Goal: Task Accomplishment & Management: Manage account settings

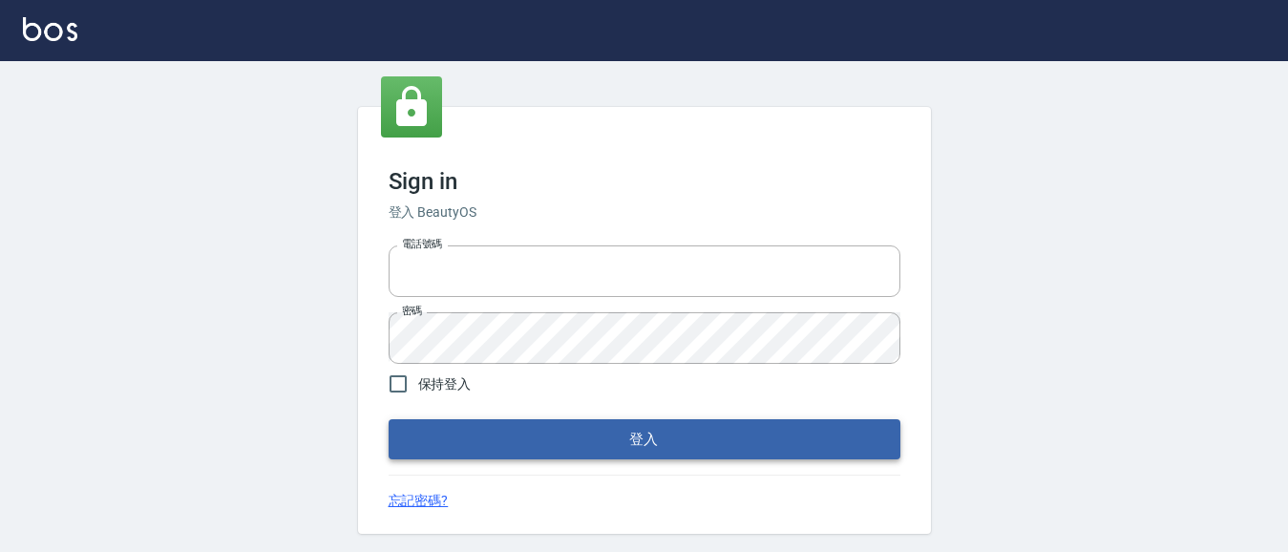
type input "0931911003"
drag, startPoint x: 631, startPoint y: 455, endPoint x: 633, endPoint y: 444, distance: 11.6
click at [632, 453] on button "登入" at bounding box center [645, 439] width 512 height 40
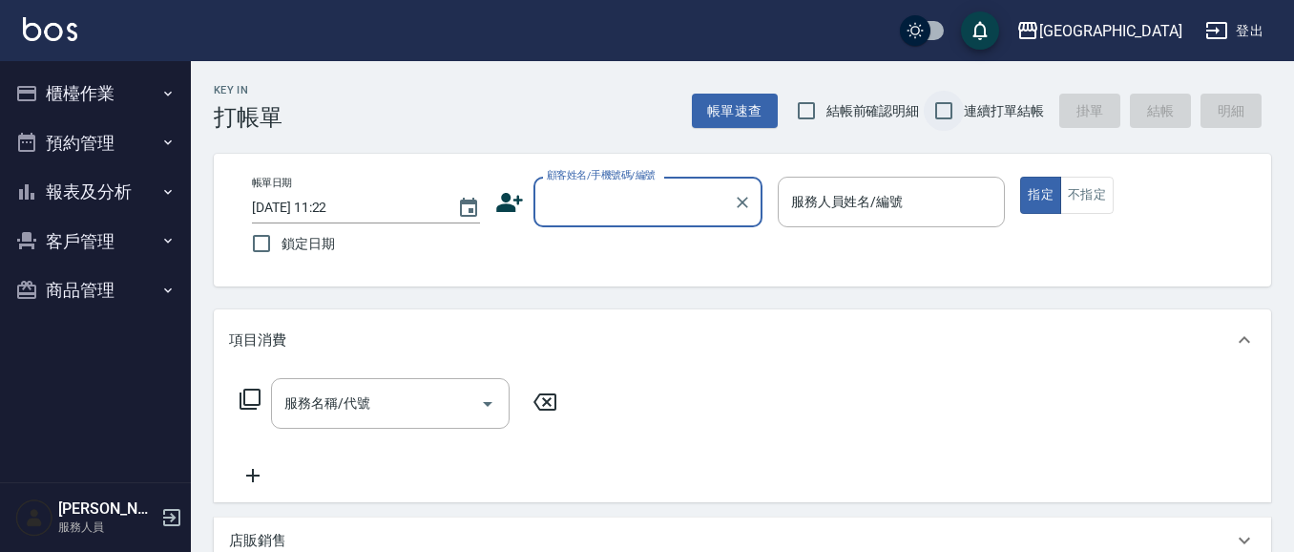
drag, startPoint x: 803, startPoint y: 108, endPoint x: 942, endPoint y: 108, distance: 139.4
click at [809, 106] on input "結帳前確認明細" at bounding box center [807, 111] width 40 height 40
checkbox input "true"
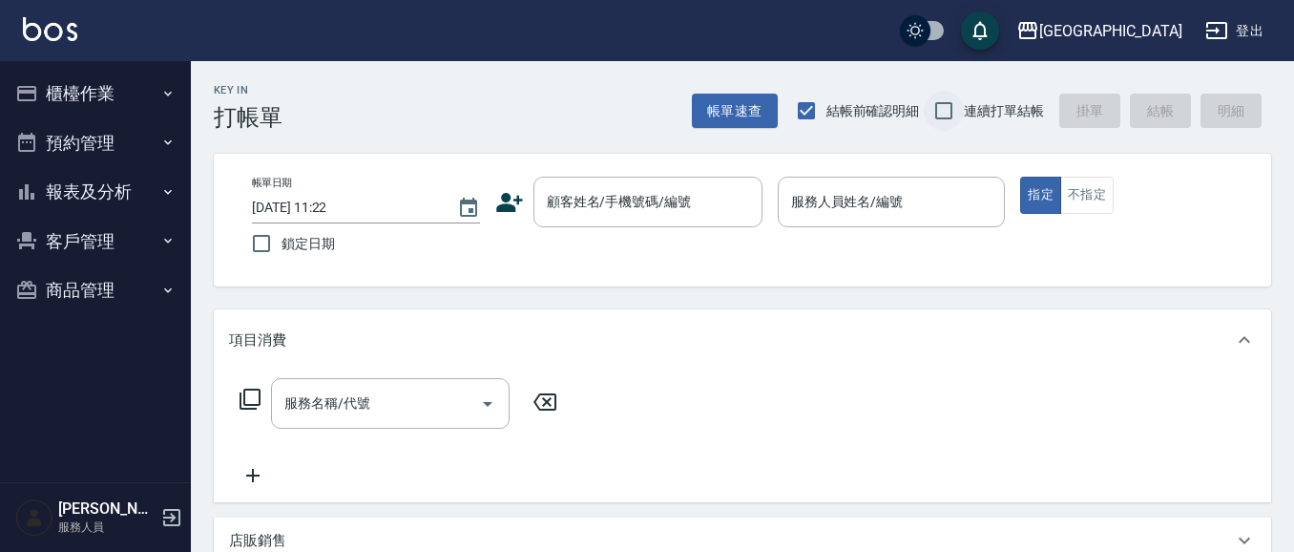
drag, startPoint x: 941, startPoint y: 115, endPoint x: 1001, endPoint y: 92, distance: 64.4
click at [942, 115] on input "連續打單結帳" at bounding box center [944, 111] width 40 height 40
checkbox input "true"
click at [1141, 21] on div "上越華城" at bounding box center [1111, 31] width 143 height 24
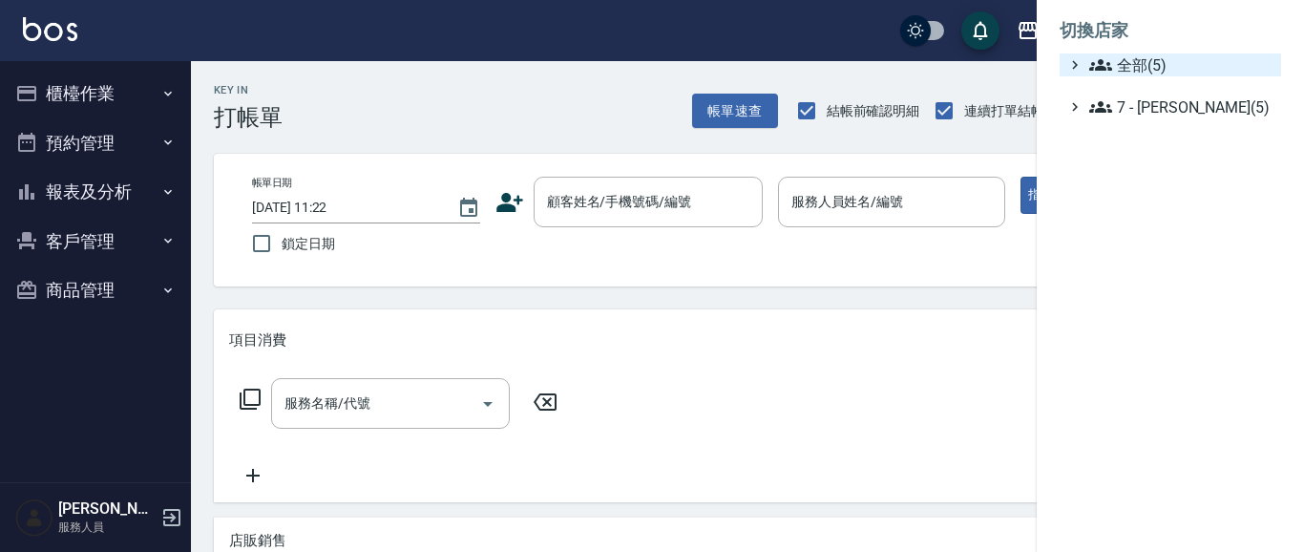
drag, startPoint x: 1145, startPoint y: 66, endPoint x: 1156, endPoint y: 72, distance: 12.8
click at [1145, 65] on span "全部(5)" at bounding box center [1181, 64] width 184 height 23
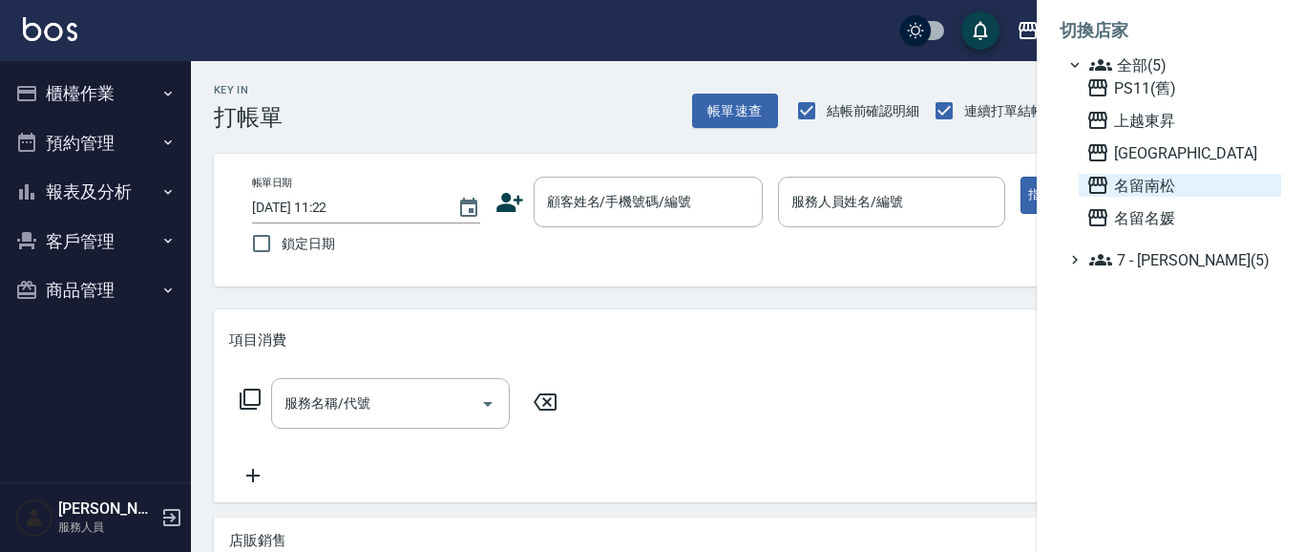
click at [1161, 175] on span "名留南松" at bounding box center [1179, 185] width 187 height 23
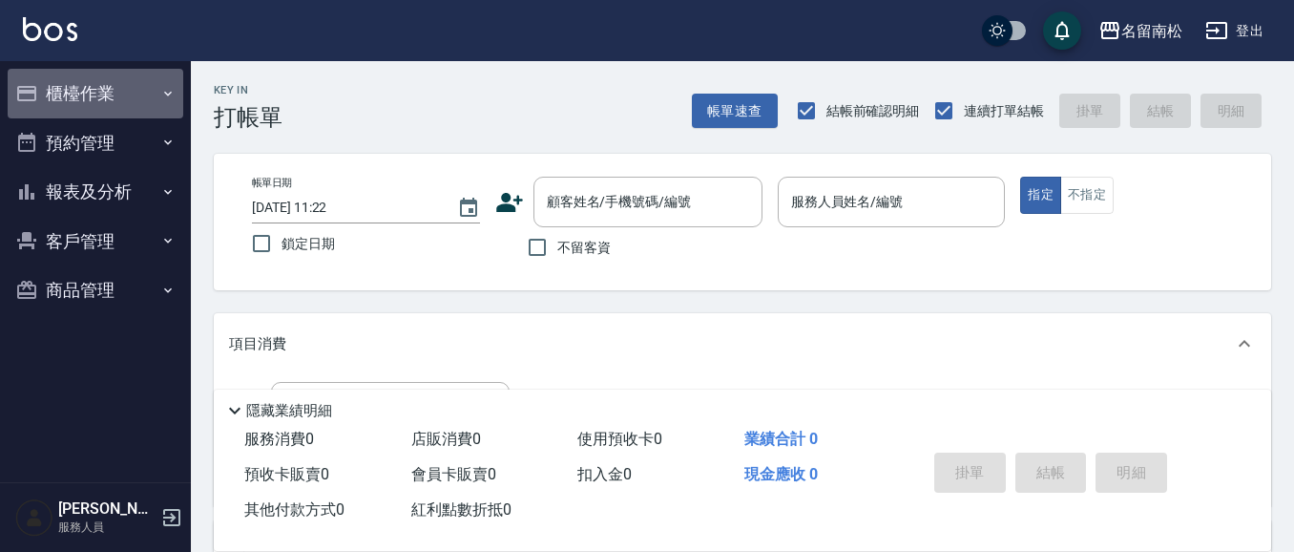
click at [113, 95] on button "櫃檯作業" at bounding box center [96, 94] width 176 height 50
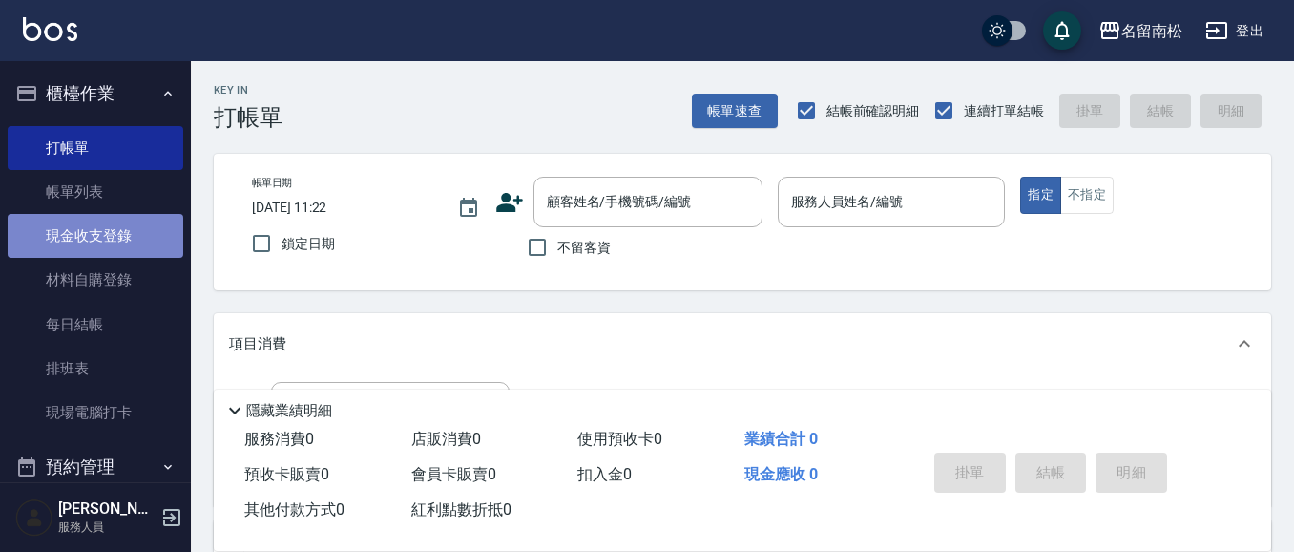
click at [120, 232] on link "現金收支登錄" at bounding box center [96, 236] width 176 height 44
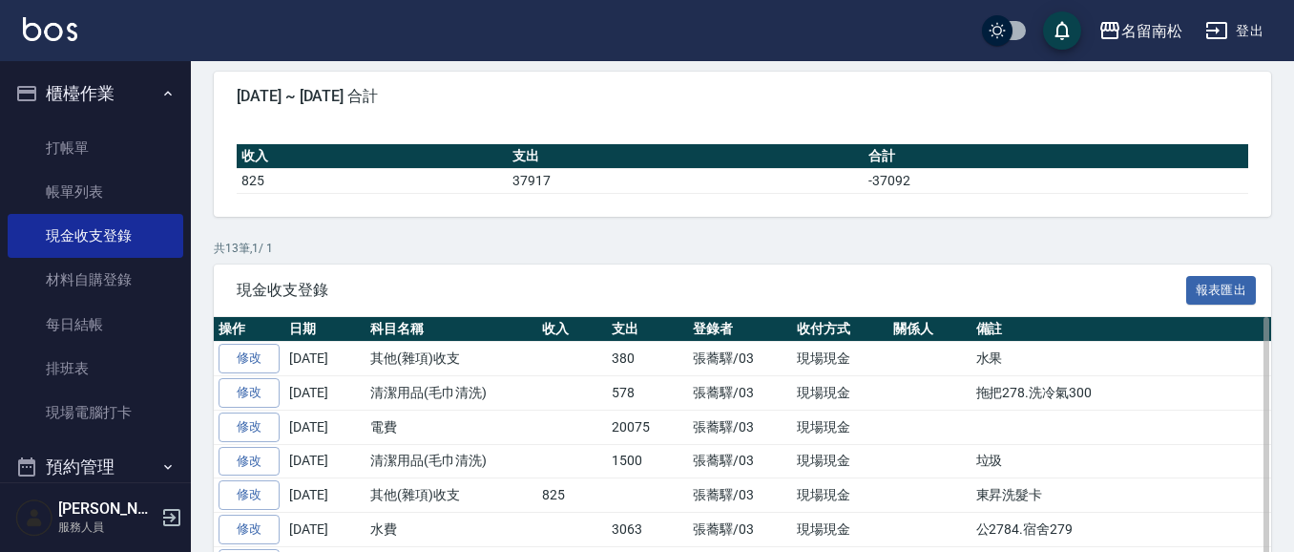
scroll to position [165, 0]
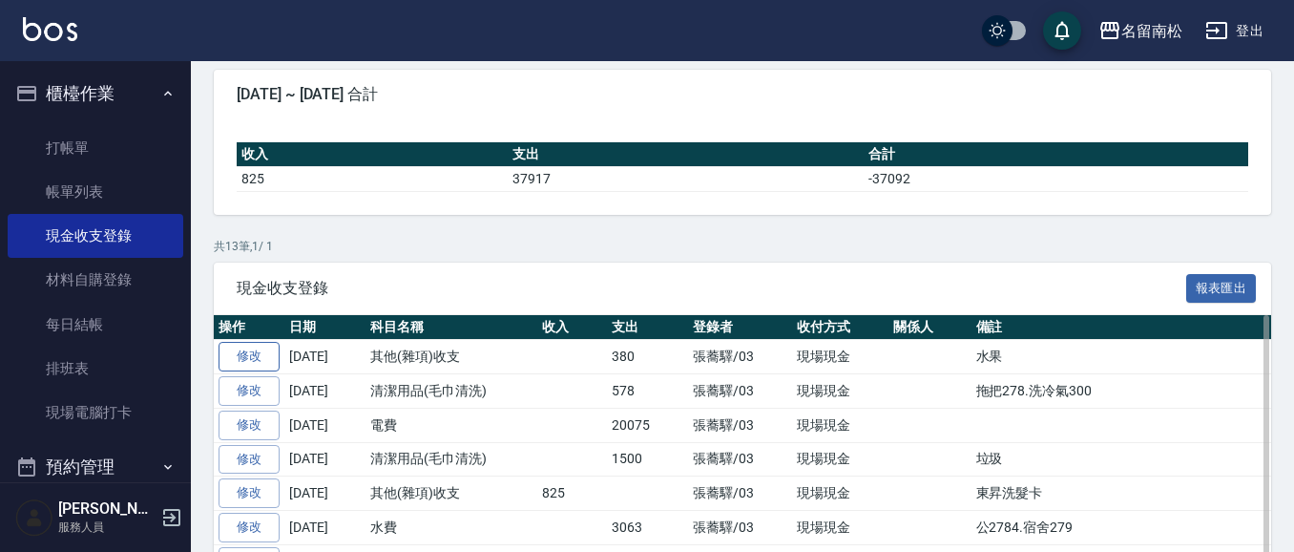
click at [234, 357] on link "修改" at bounding box center [249, 357] width 61 height 30
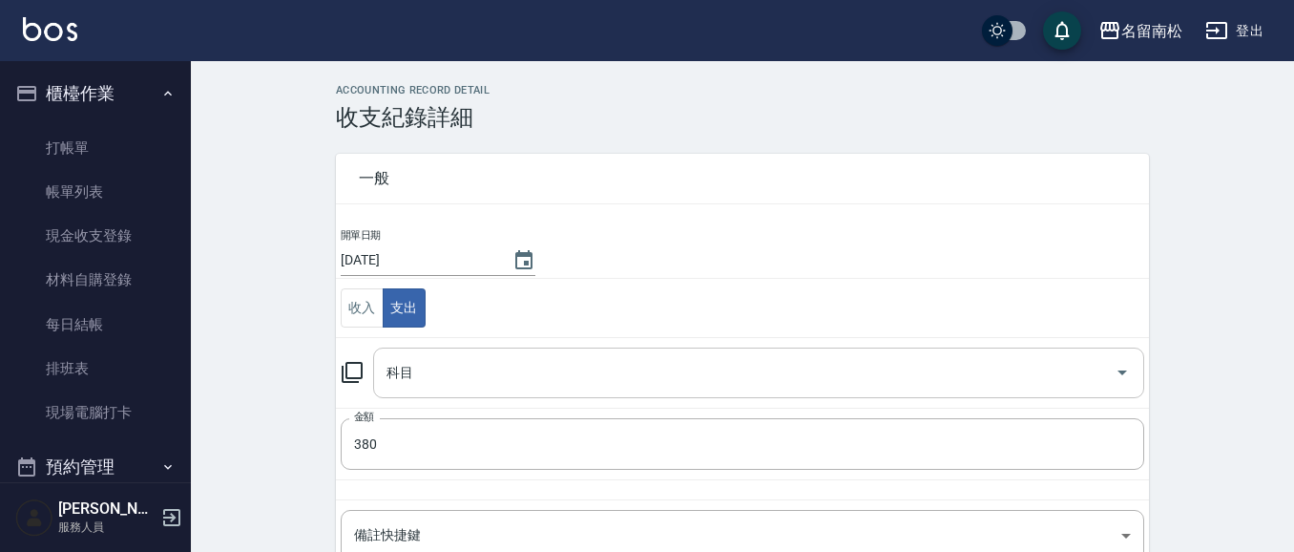
type input "26 其他(雜項)收支"
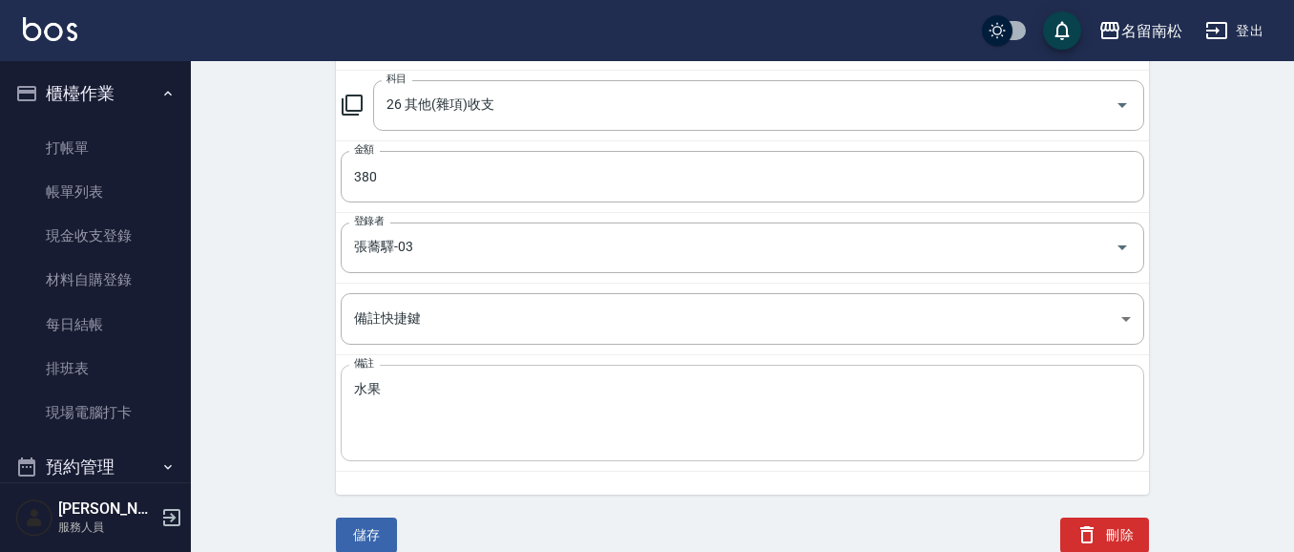
scroll to position [268, 0]
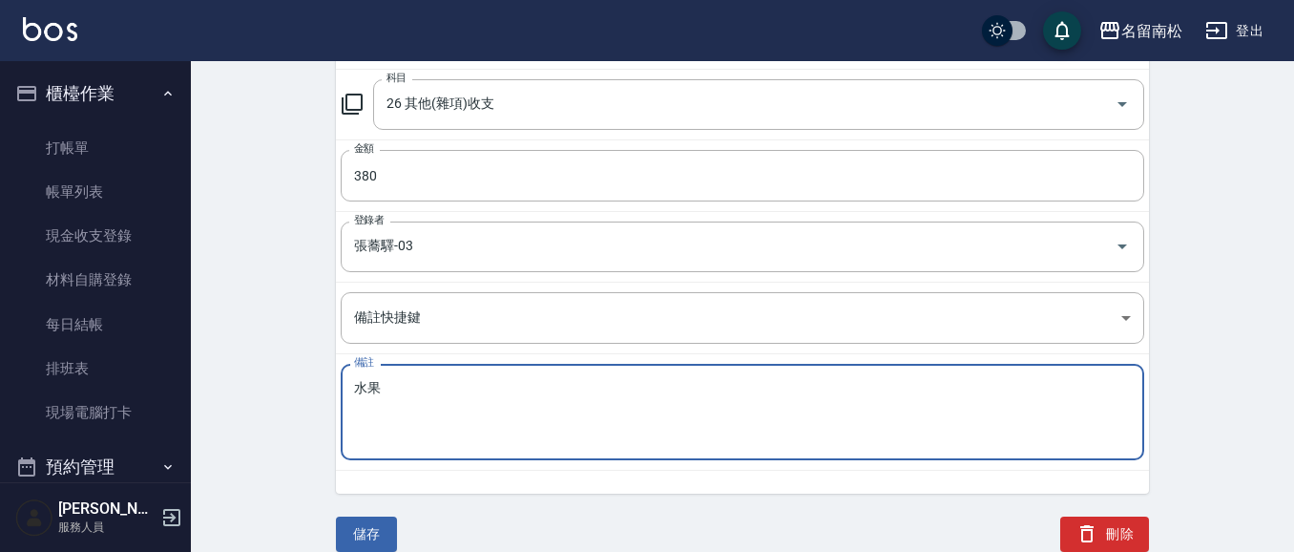
drag, startPoint x: 396, startPoint y: 379, endPoint x: 369, endPoint y: 400, distance: 34.0
click at [389, 390] on textarea "水果" at bounding box center [742, 412] width 777 height 65
type textarea "水"
type textarea "拜拜"
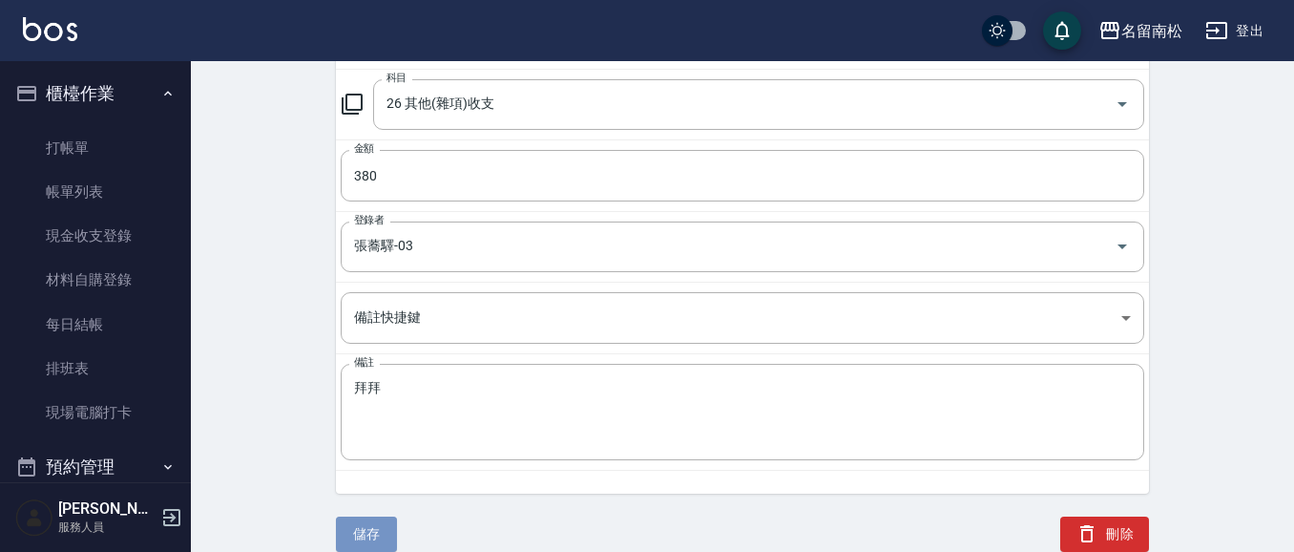
drag, startPoint x: 392, startPoint y: 537, endPoint x: 374, endPoint y: 531, distance: 19.3
click at [385, 536] on button "儲存" at bounding box center [366, 533] width 61 height 35
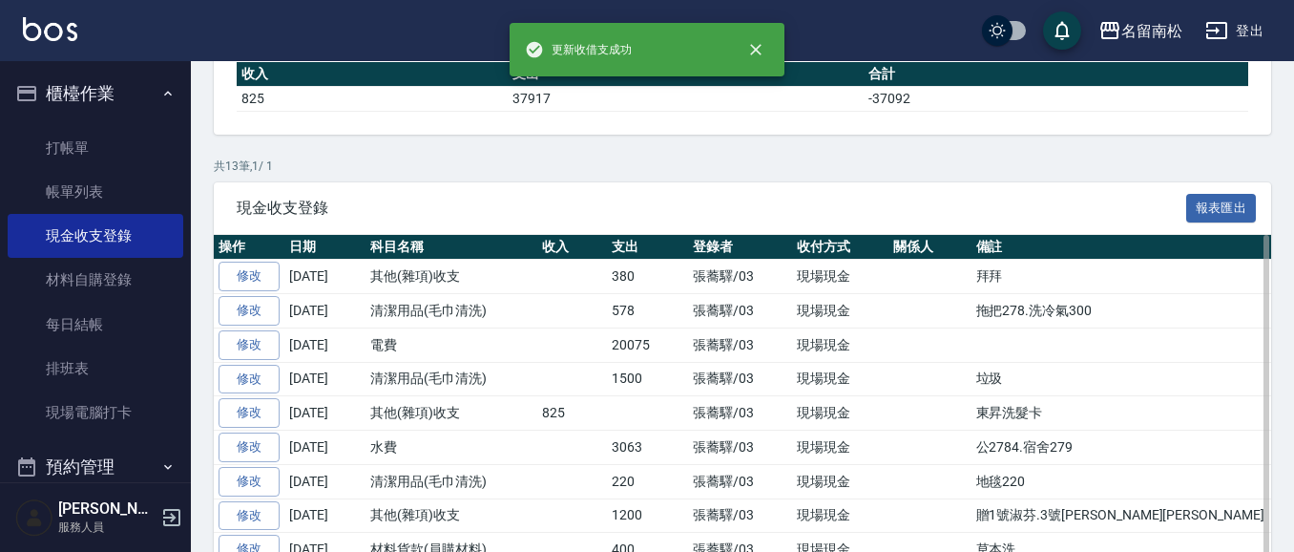
scroll to position [248, 0]
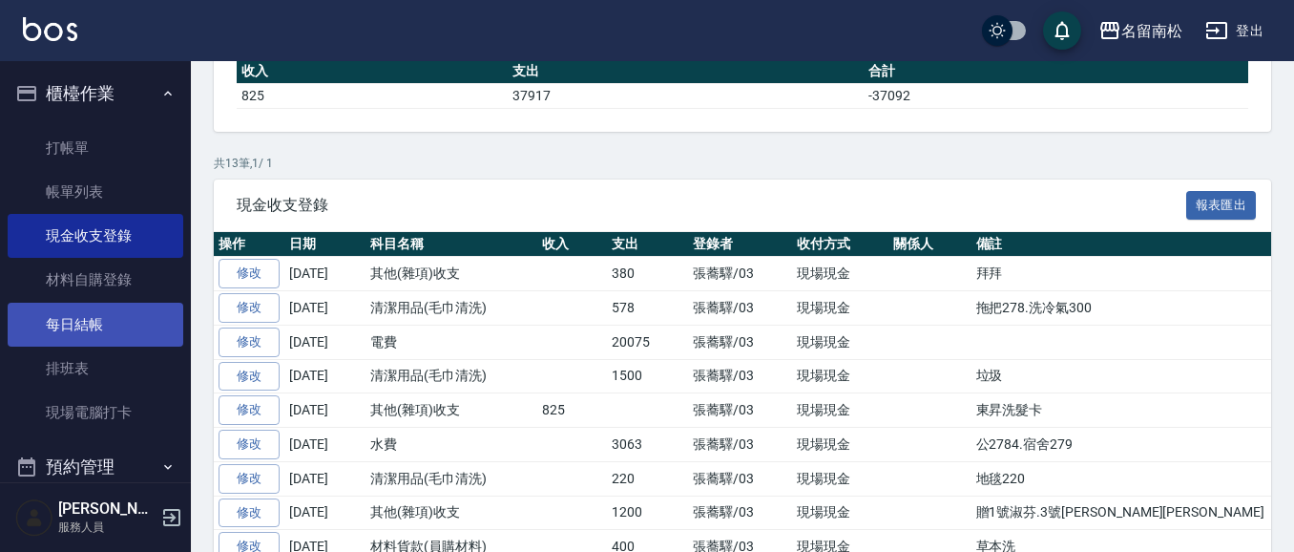
click at [96, 321] on link "每日結帳" at bounding box center [96, 325] width 176 height 44
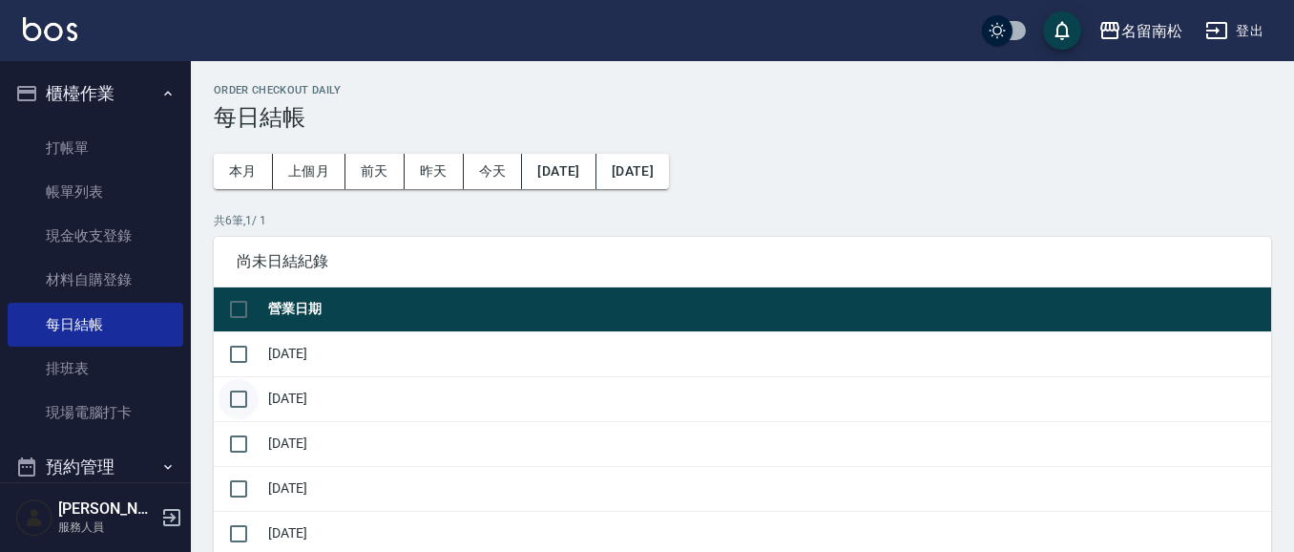
drag, startPoint x: 238, startPoint y: 352, endPoint x: 241, endPoint y: 388, distance: 35.4
click at [238, 355] on input "checkbox" at bounding box center [239, 354] width 40 height 40
checkbox input "true"
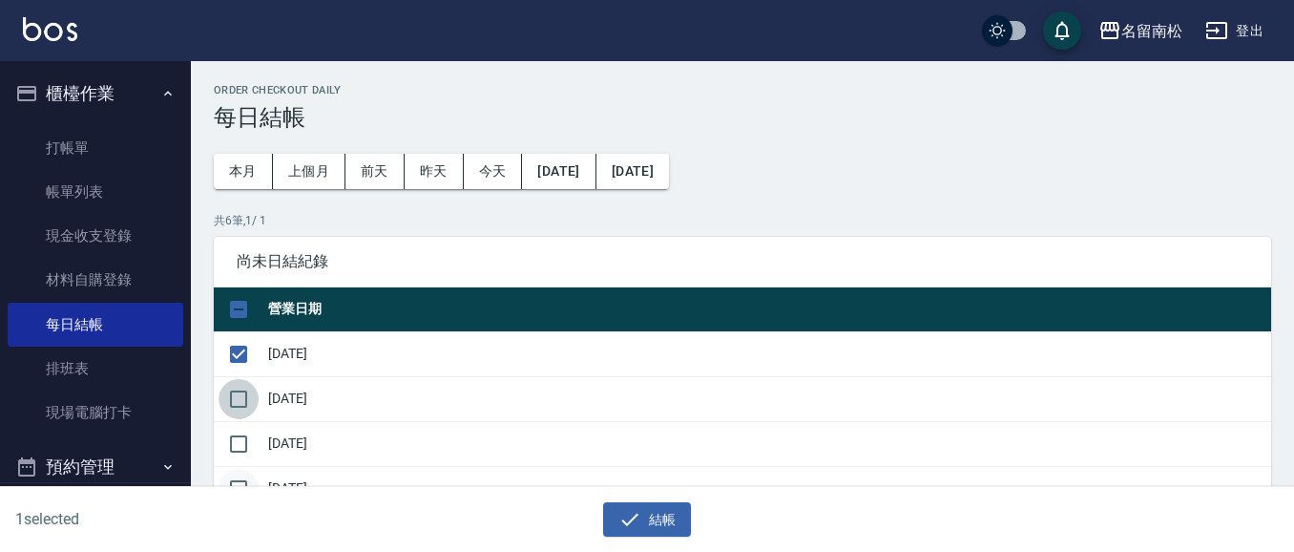
drag, startPoint x: 236, startPoint y: 405, endPoint x: 236, endPoint y: 475, distance: 70.6
click at [236, 407] on input "checkbox" at bounding box center [239, 399] width 40 height 40
checkbox input "true"
click at [242, 438] on input "checkbox" at bounding box center [239, 444] width 40 height 40
checkbox input "true"
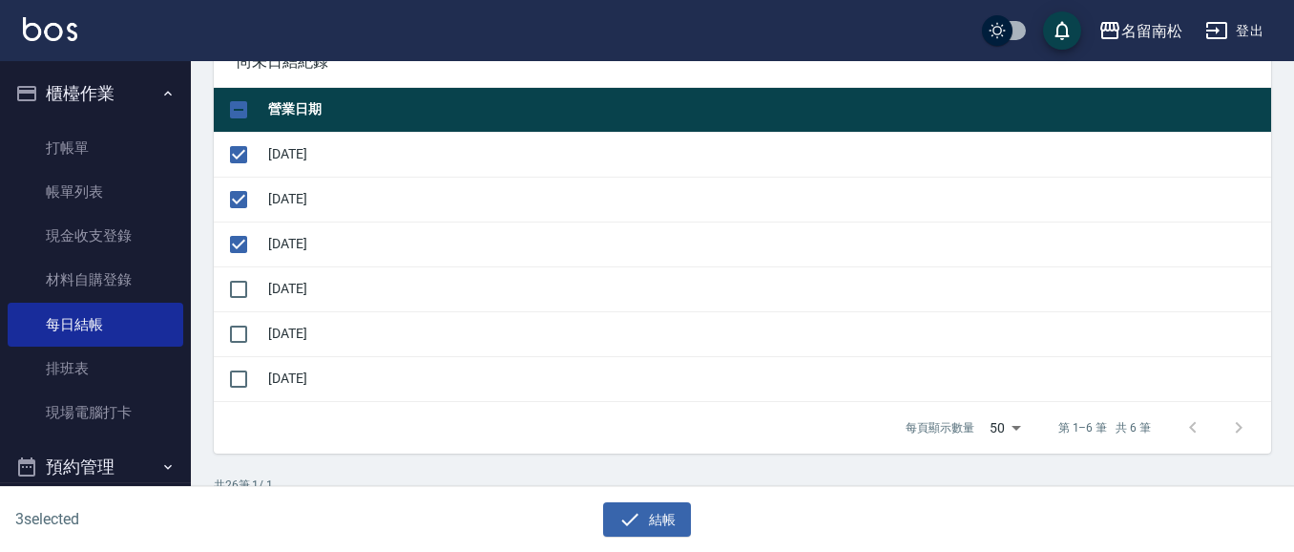
scroll to position [248, 0]
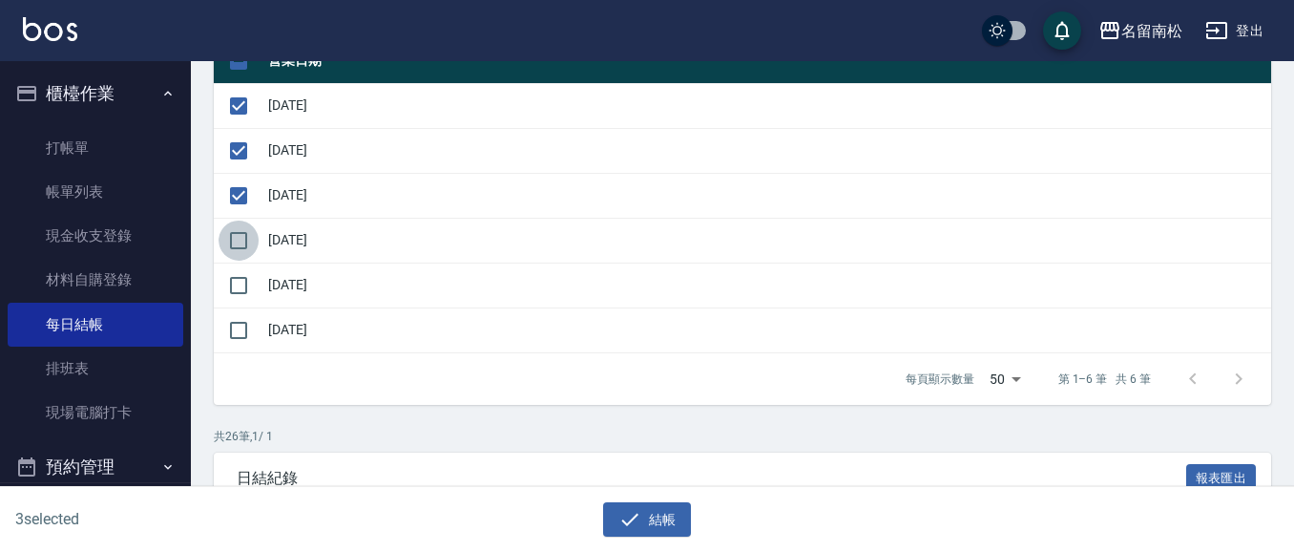
click at [237, 242] on input "checkbox" at bounding box center [239, 241] width 40 height 40
checkbox input "true"
drag, startPoint x: 238, startPoint y: 291, endPoint x: 318, endPoint y: 370, distance: 112.7
click at [238, 294] on input "checkbox" at bounding box center [239, 285] width 40 height 40
checkbox input "true"
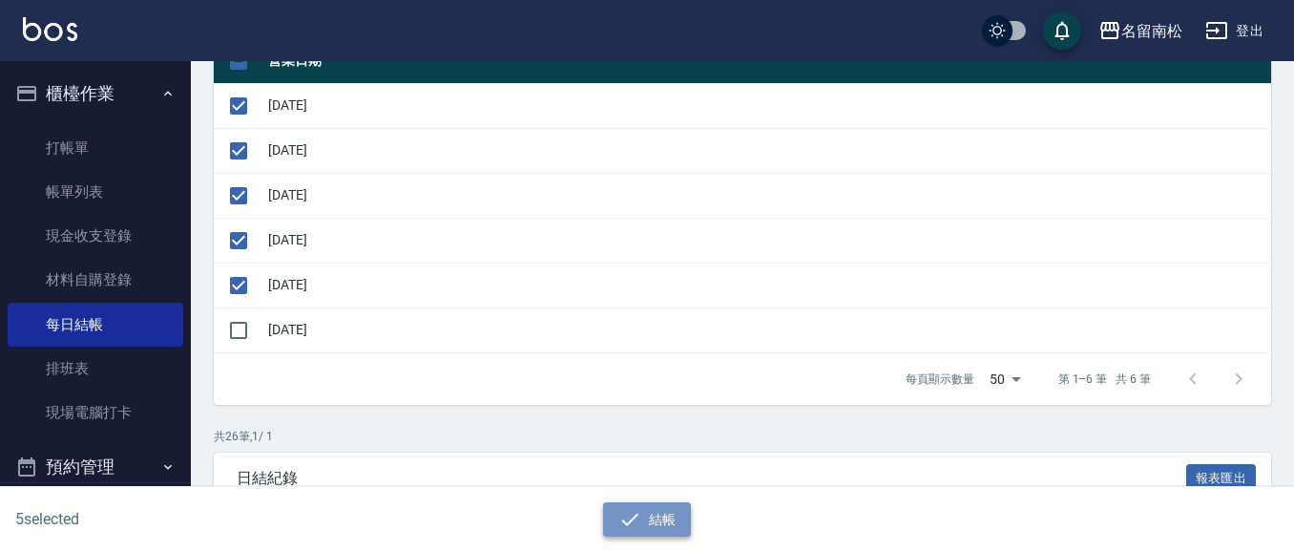
click at [646, 515] on button "結帳" at bounding box center [647, 519] width 89 height 35
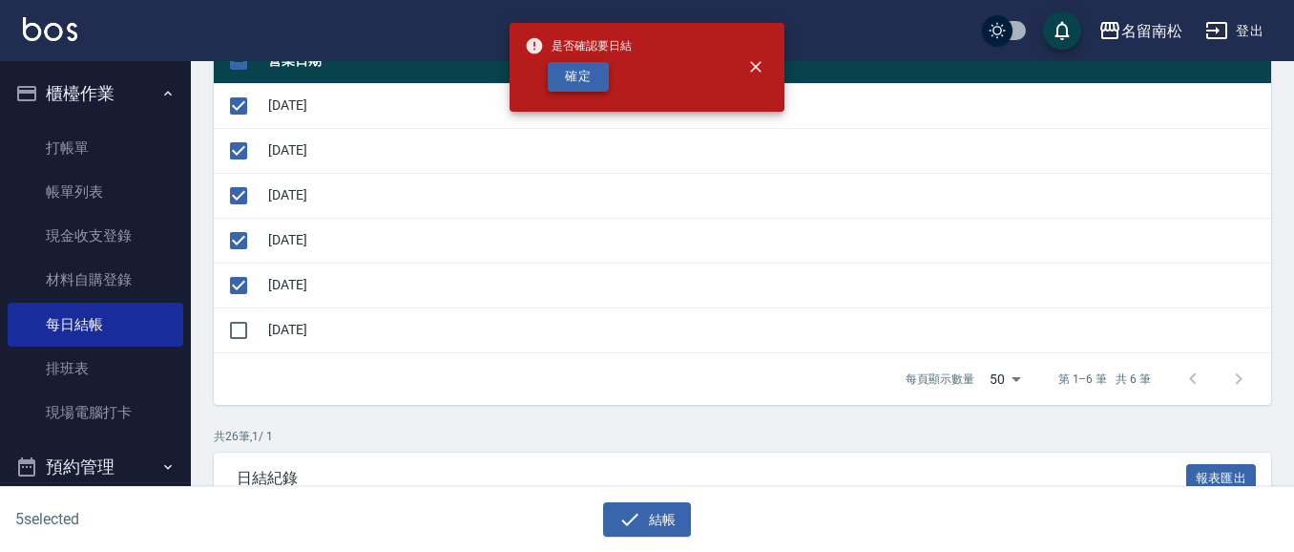
click at [587, 76] on button "確定" at bounding box center [578, 77] width 61 height 30
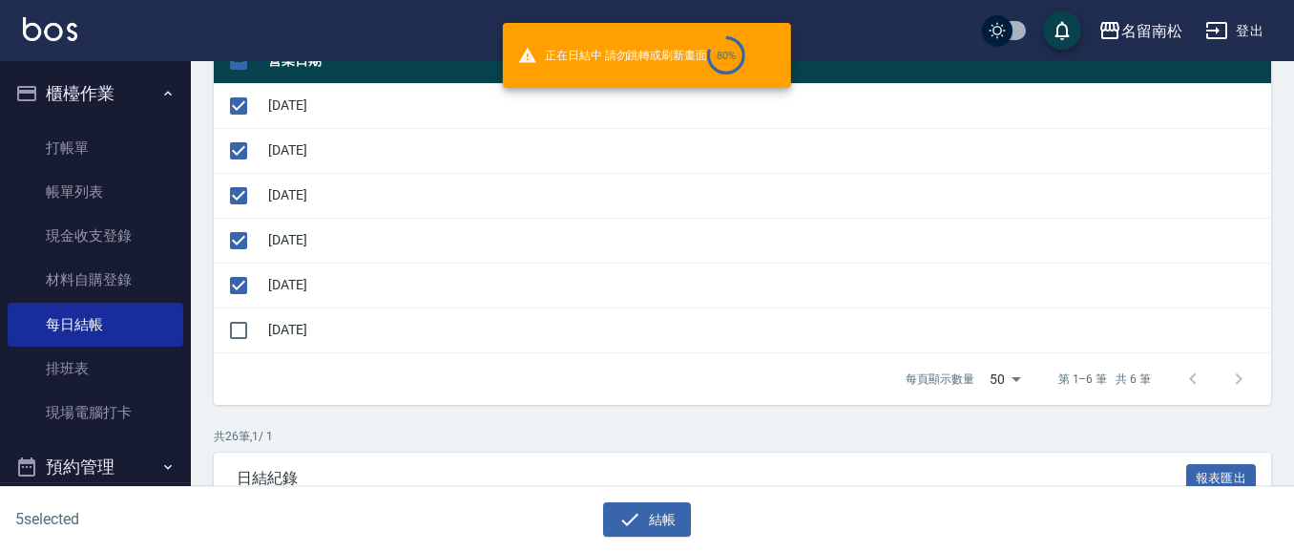
checkbox input "false"
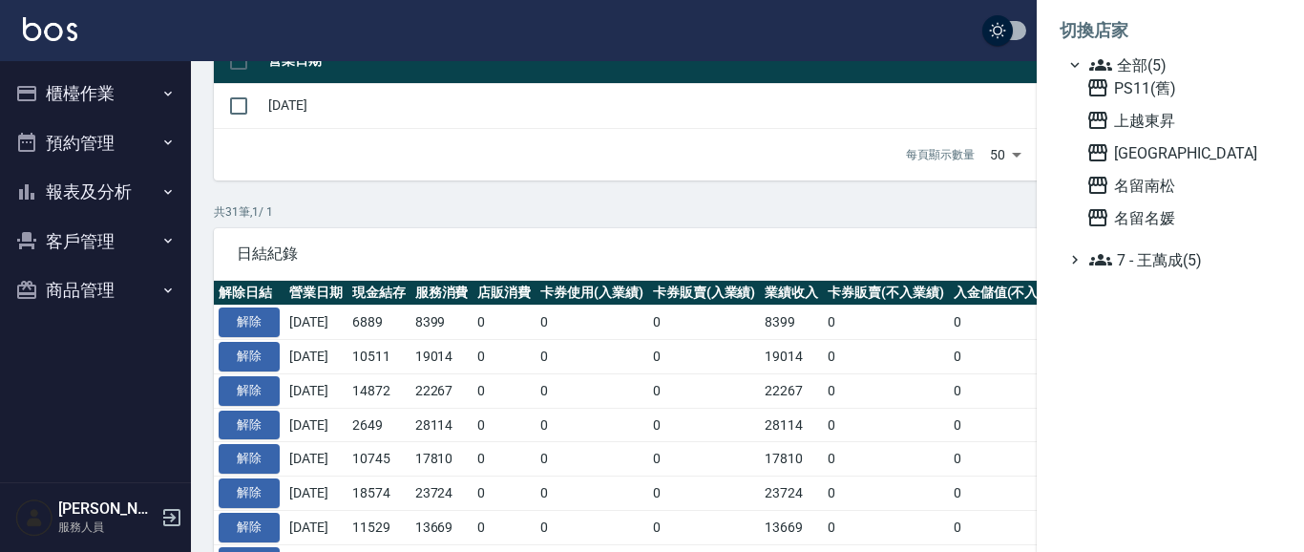
scroll to position [248, 0]
click at [1160, 124] on span "上越東昇" at bounding box center [1179, 120] width 187 height 23
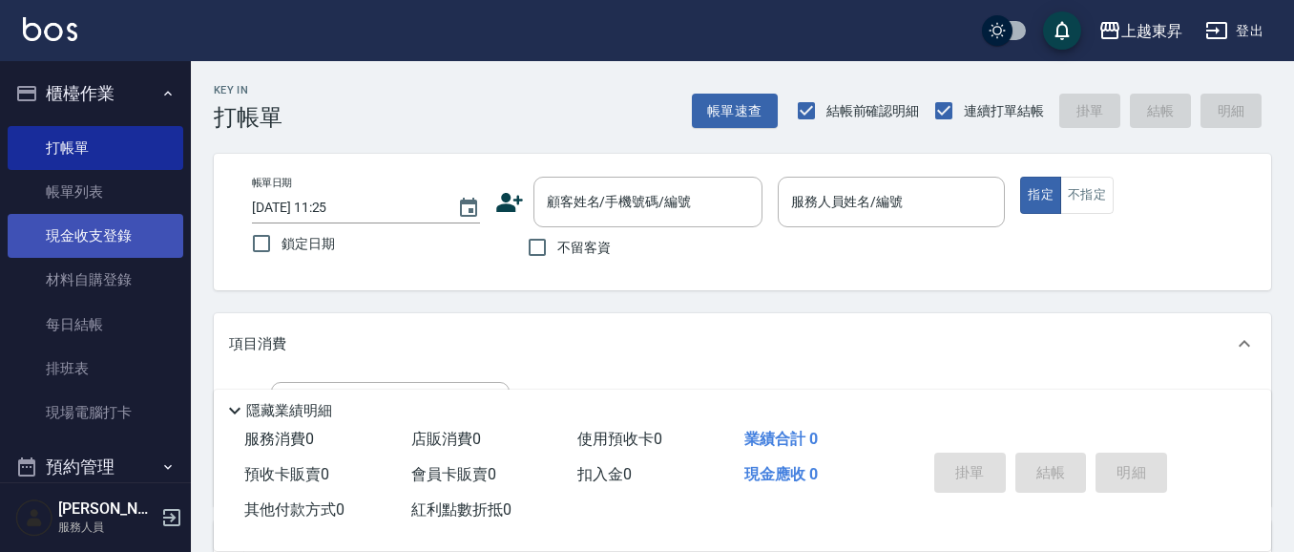
click at [118, 236] on link "現金收支登錄" at bounding box center [96, 236] width 176 height 44
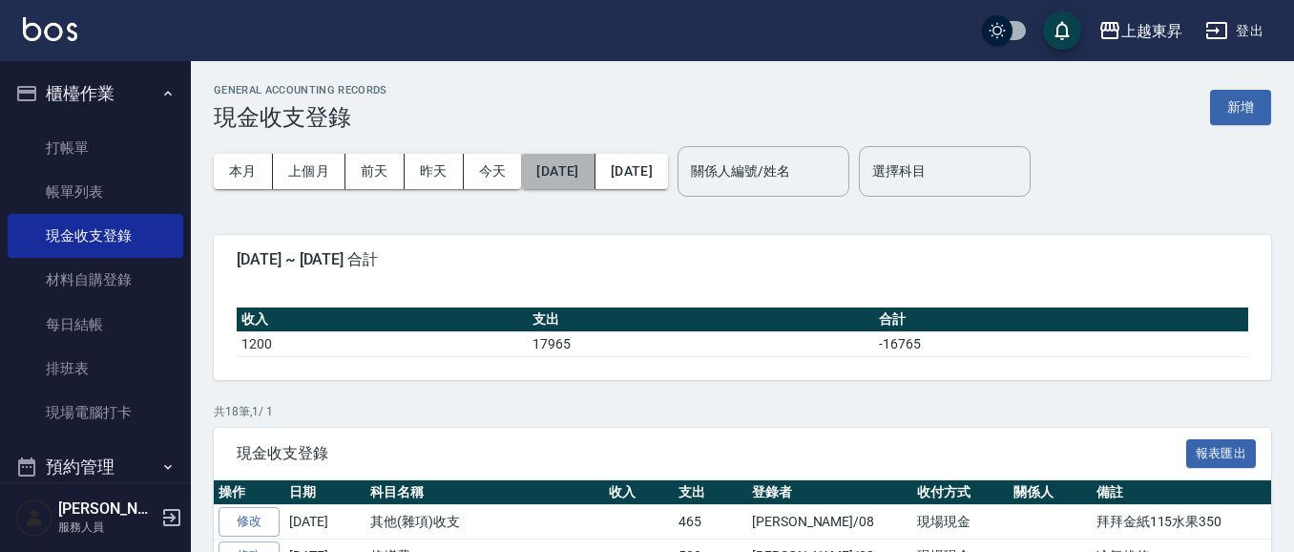
click at [574, 172] on button "[DATE]" at bounding box center [558, 171] width 74 height 35
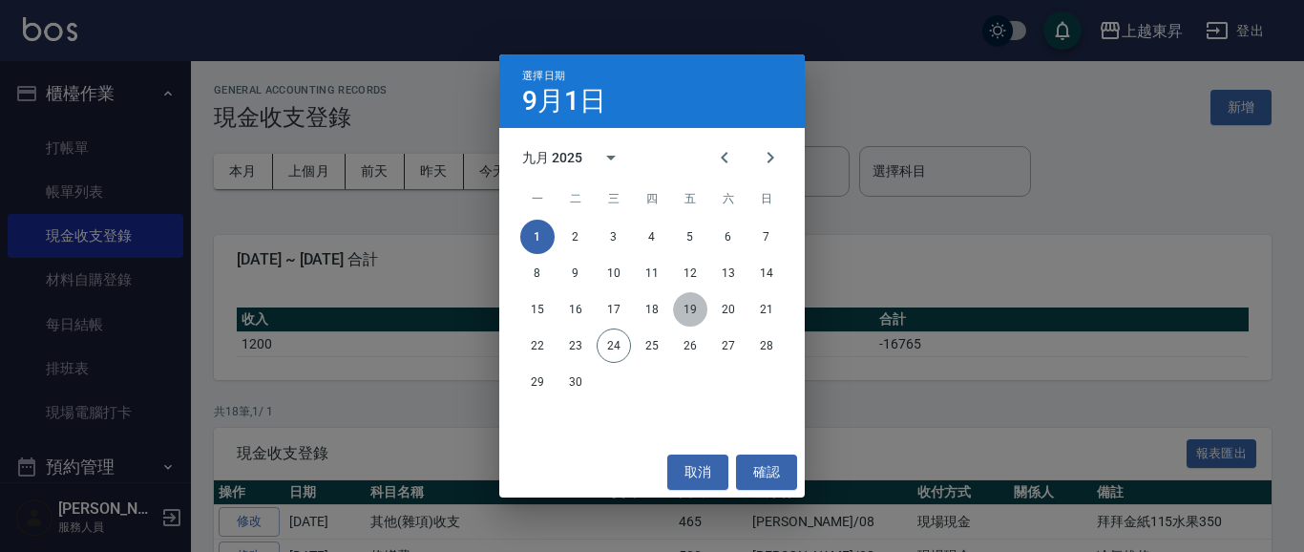
click at [690, 314] on button "19" at bounding box center [690, 309] width 34 height 34
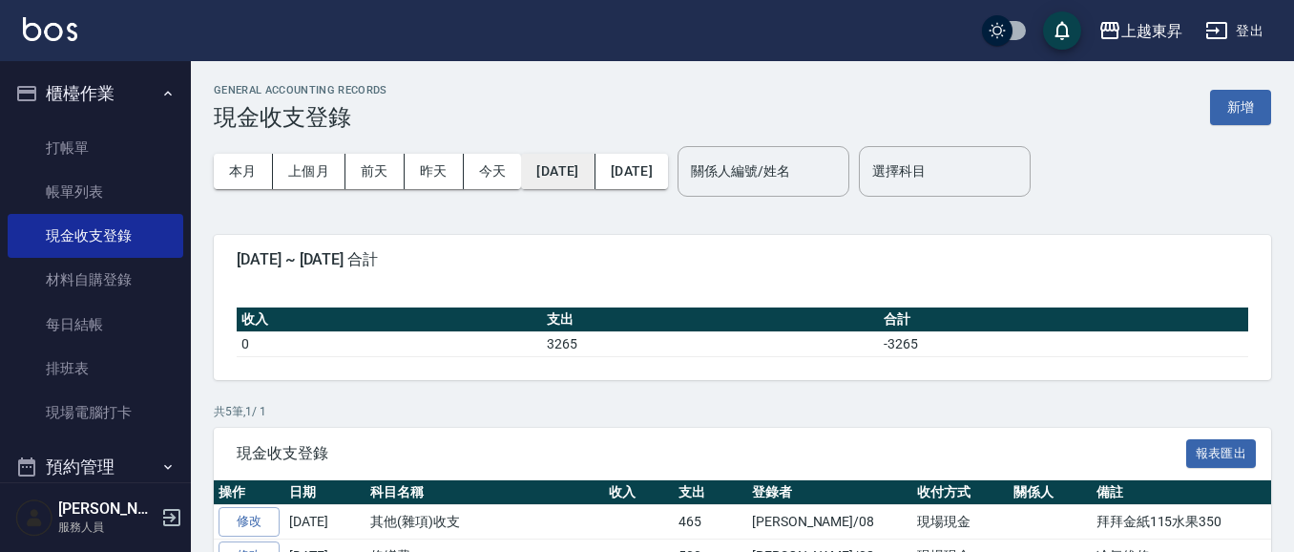
click at [594, 161] on button "[DATE]" at bounding box center [558, 171] width 74 height 35
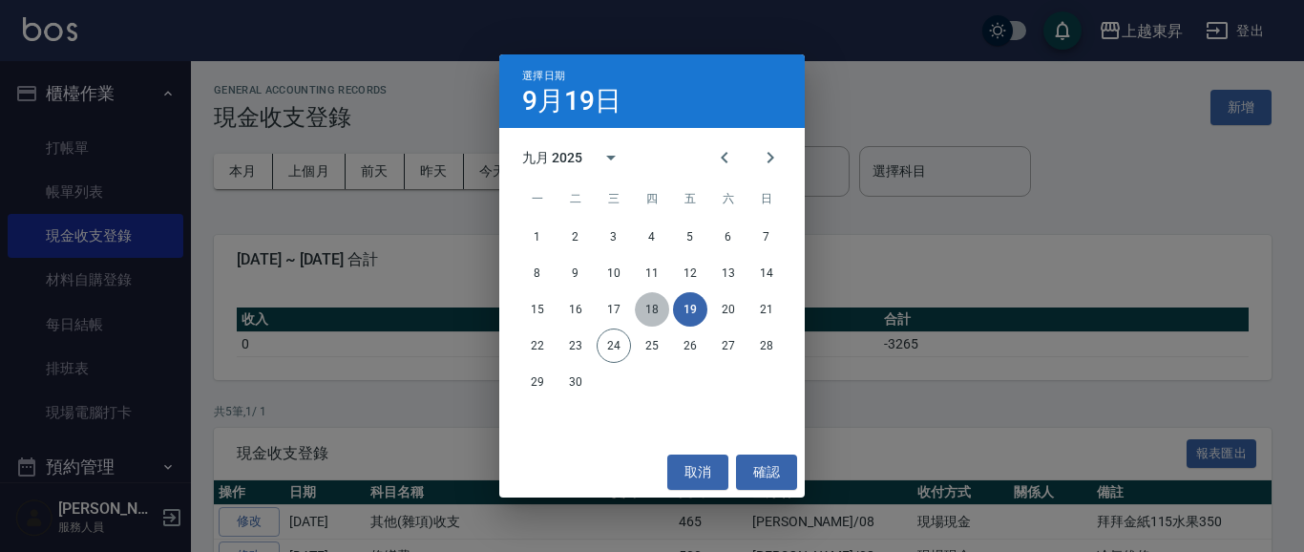
click at [653, 308] on button "18" at bounding box center [652, 309] width 34 height 34
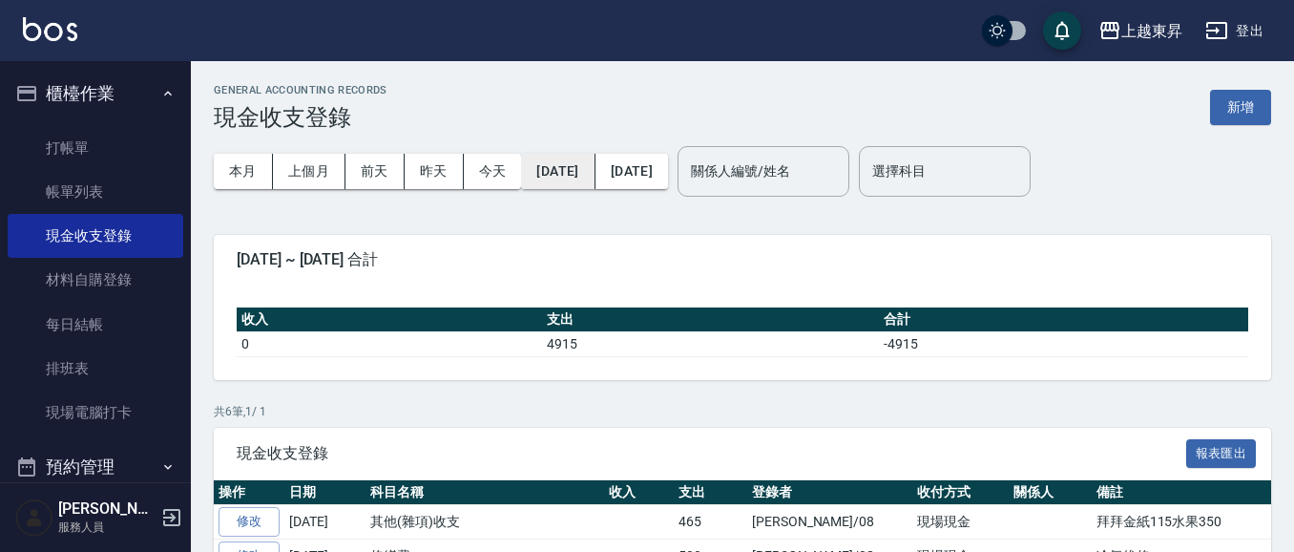
click at [588, 169] on button "[DATE]" at bounding box center [558, 171] width 74 height 35
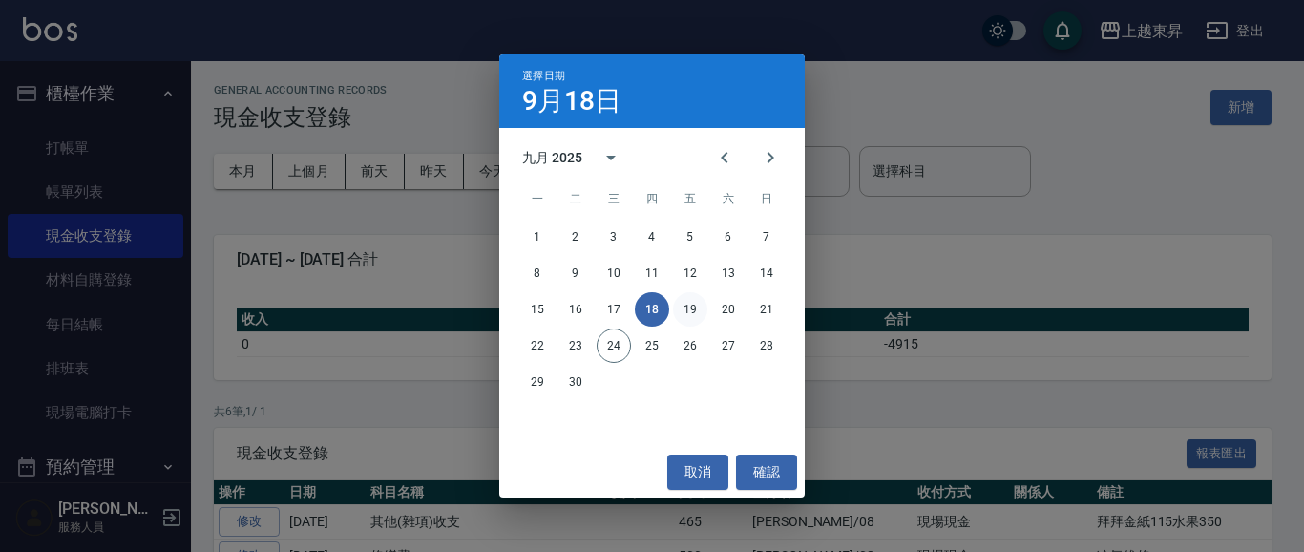
click at [688, 306] on button "19" at bounding box center [690, 309] width 34 height 34
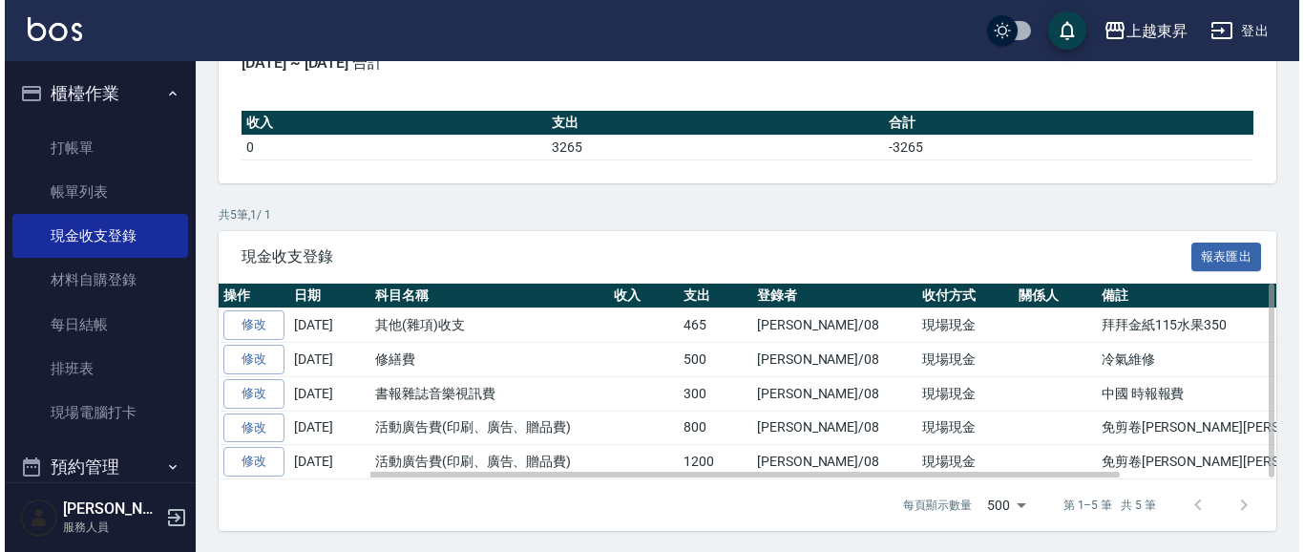
scroll to position [199, 0]
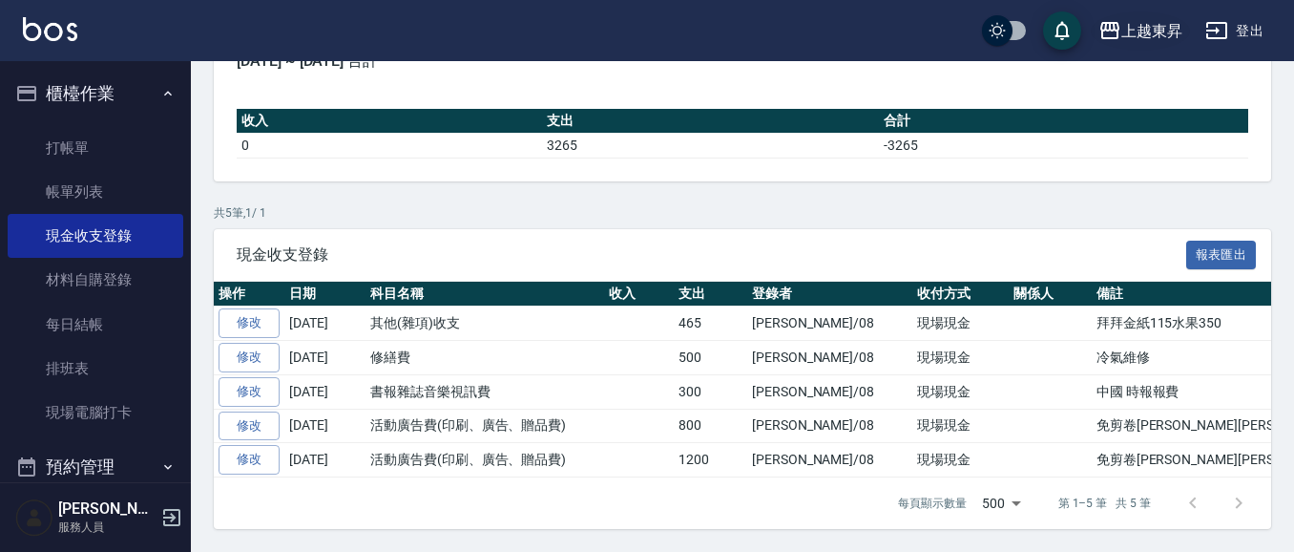
click at [1142, 31] on div "上越東昇" at bounding box center [1152, 31] width 61 height 24
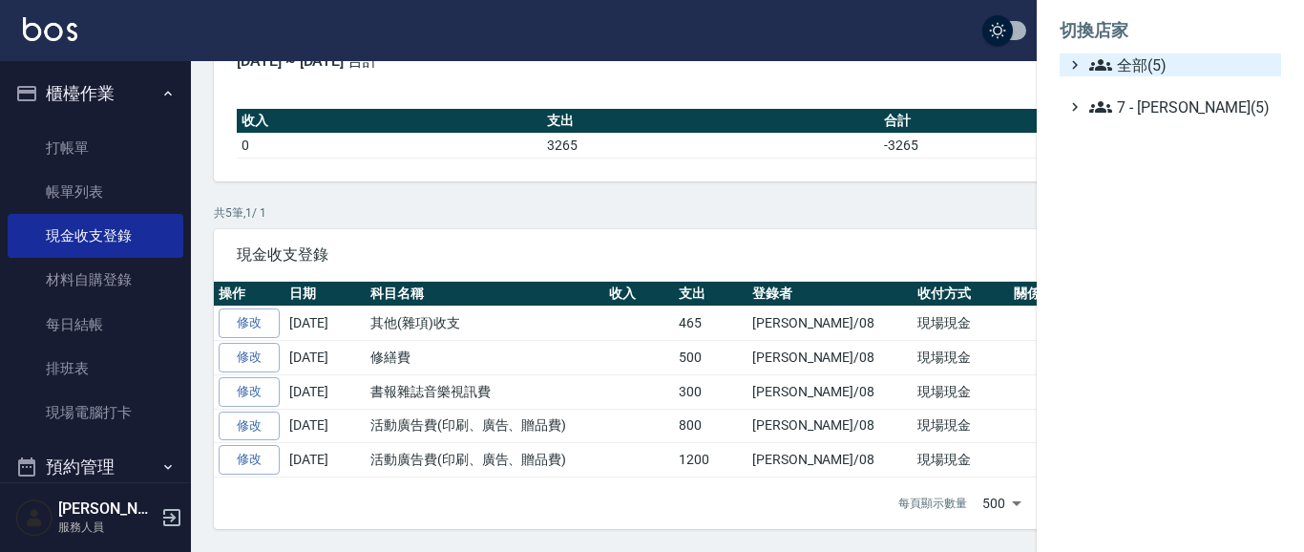
click at [1136, 64] on span "全部(5)" at bounding box center [1181, 64] width 184 height 23
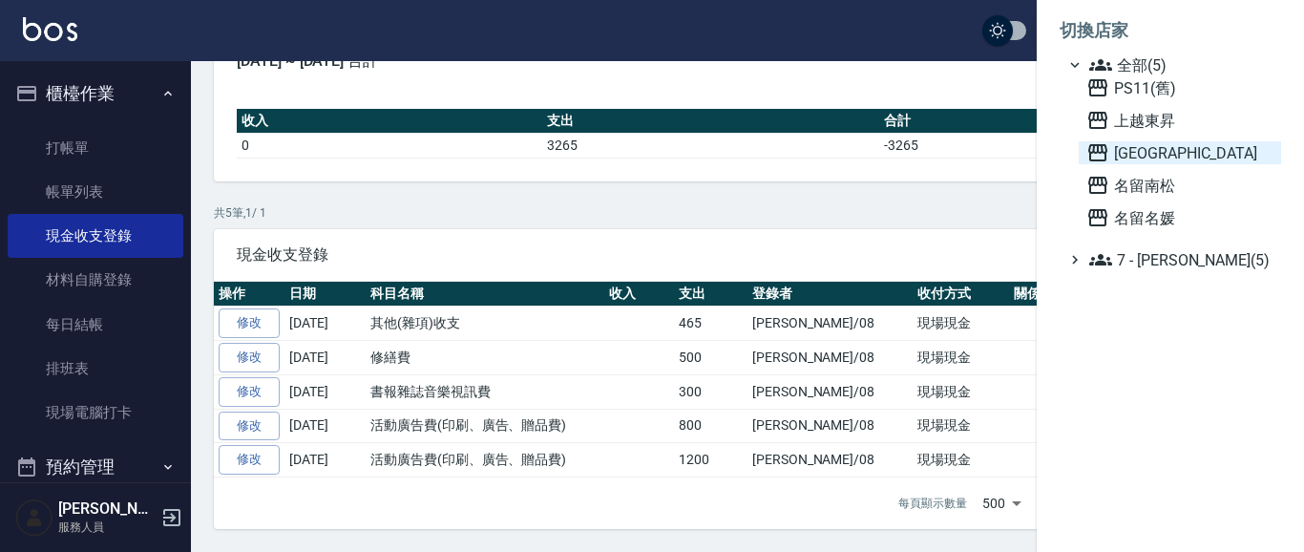
click at [1128, 158] on span "[GEOGRAPHIC_DATA]" at bounding box center [1179, 152] width 187 height 23
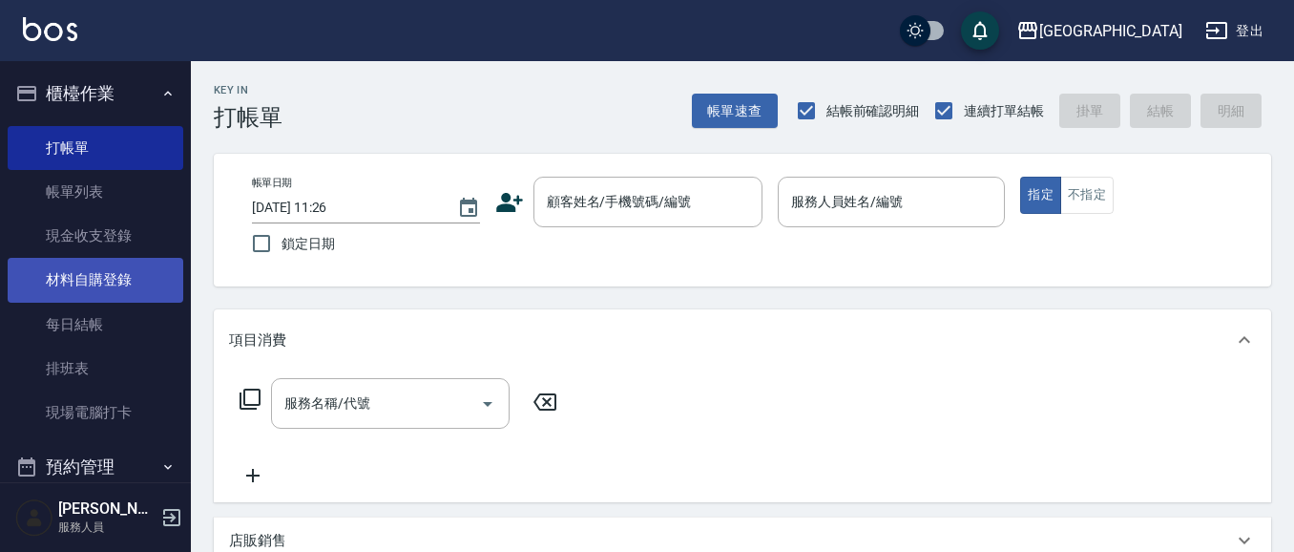
click at [106, 279] on link "材料自購登錄" at bounding box center [96, 280] width 176 height 44
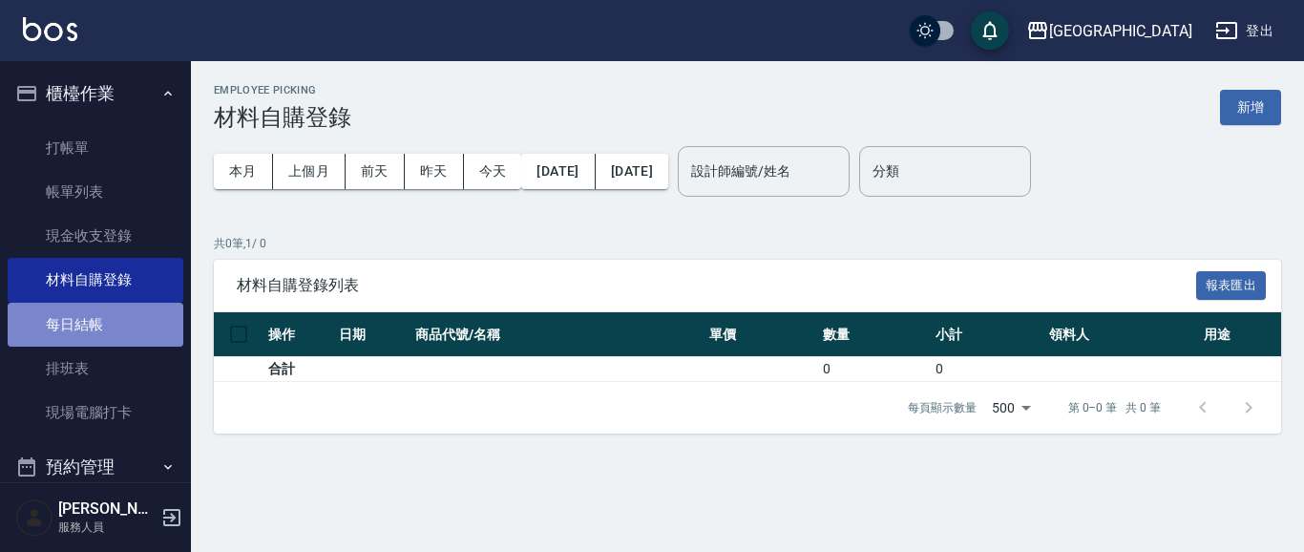
click at [116, 315] on link "每日結帳" at bounding box center [96, 325] width 176 height 44
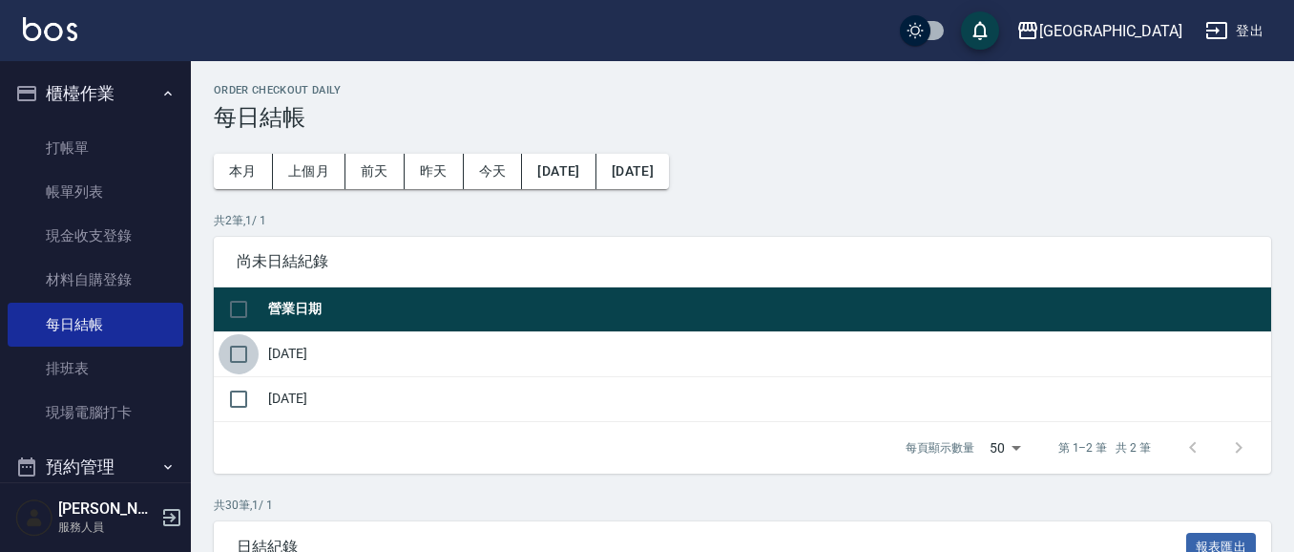
drag, startPoint x: 230, startPoint y: 357, endPoint x: 494, endPoint y: 509, distance: 304.1
click at [233, 357] on input "checkbox" at bounding box center [239, 354] width 40 height 40
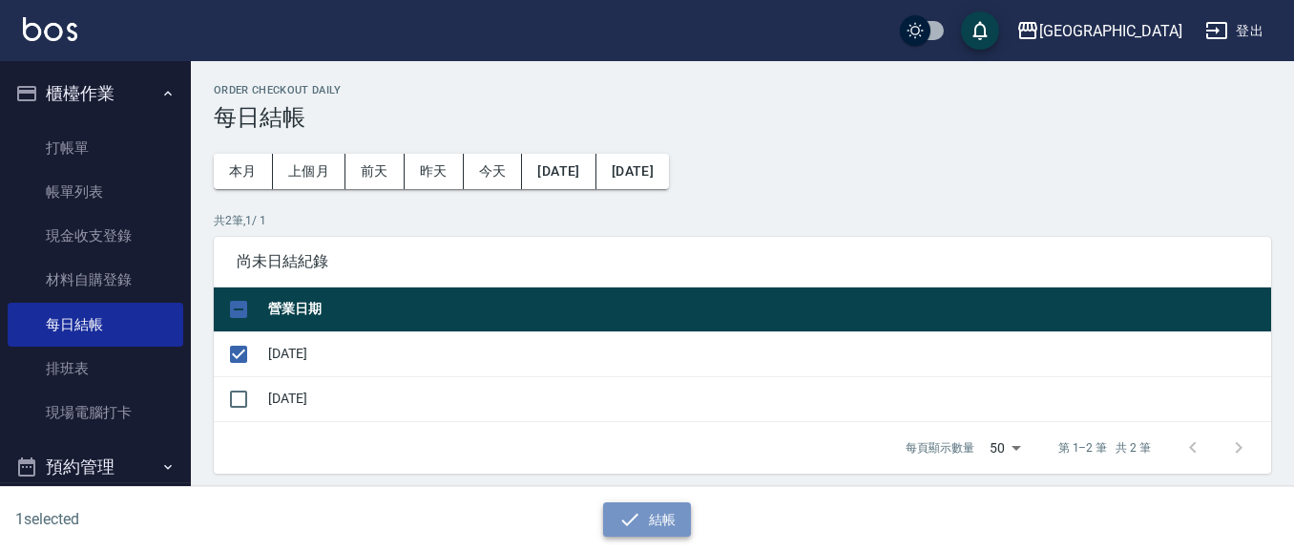
click at [630, 524] on icon "button" at bounding box center [630, 519] width 23 height 23
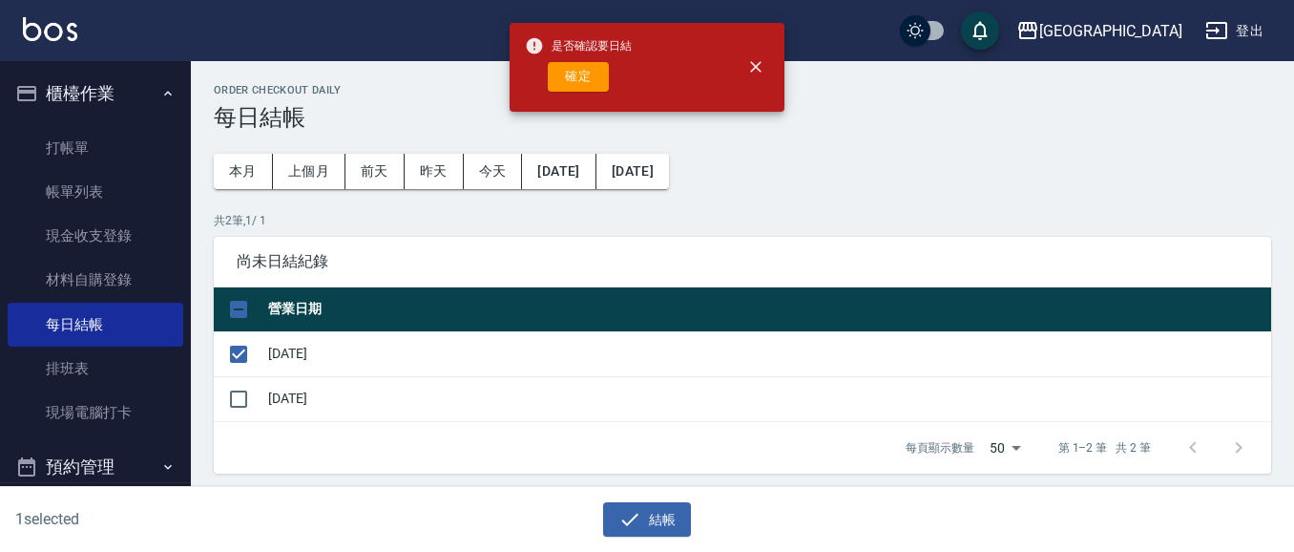
drag, startPoint x: 564, startPoint y: 76, endPoint x: 578, endPoint y: 76, distance: 14.3
click at [569, 76] on button "確定" at bounding box center [578, 77] width 61 height 30
checkbox input "false"
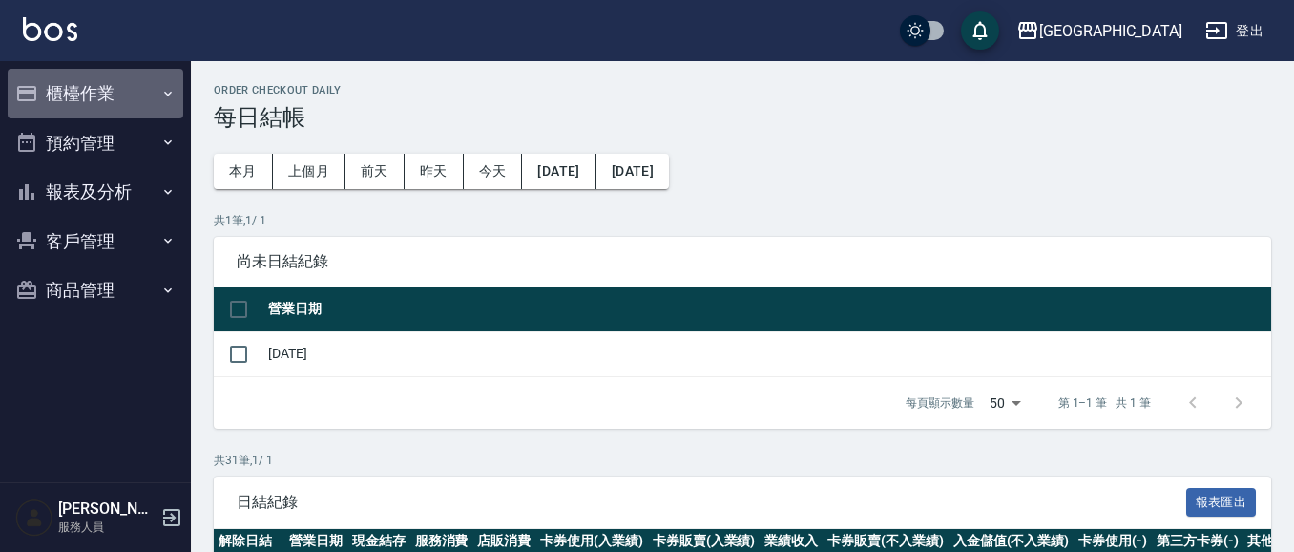
drag, startPoint x: 113, startPoint y: 94, endPoint x: 94, endPoint y: 128, distance: 39.3
click at [112, 94] on button "櫃檯作業" at bounding box center [96, 94] width 176 height 50
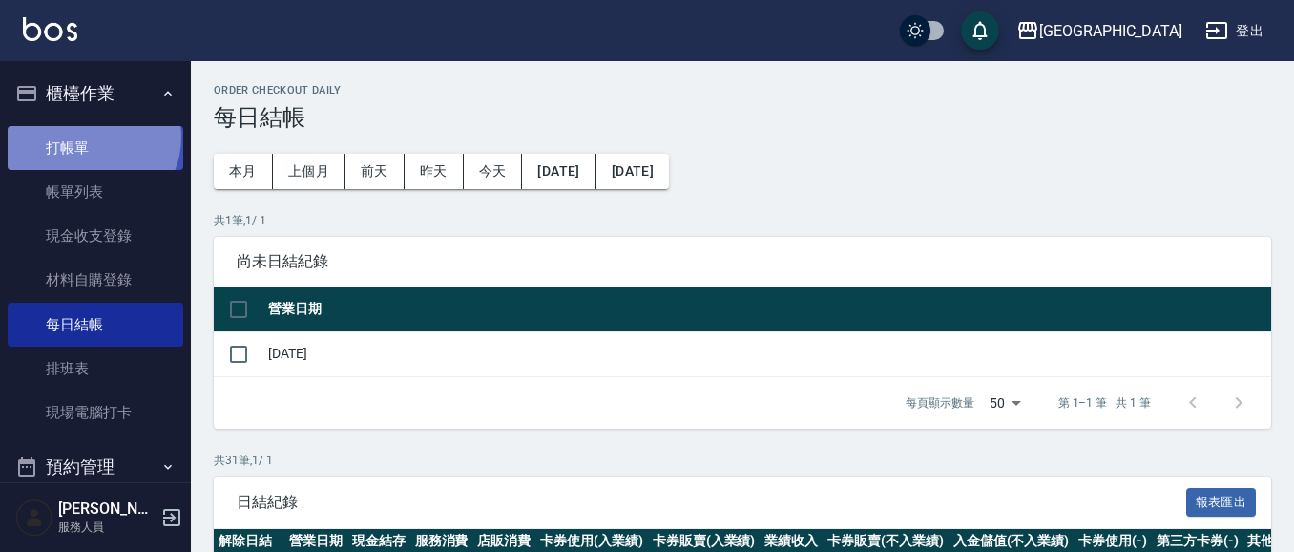
click at [90, 137] on link "打帳單" at bounding box center [96, 148] width 176 height 44
